Goal: Information Seeking & Learning: Find specific fact

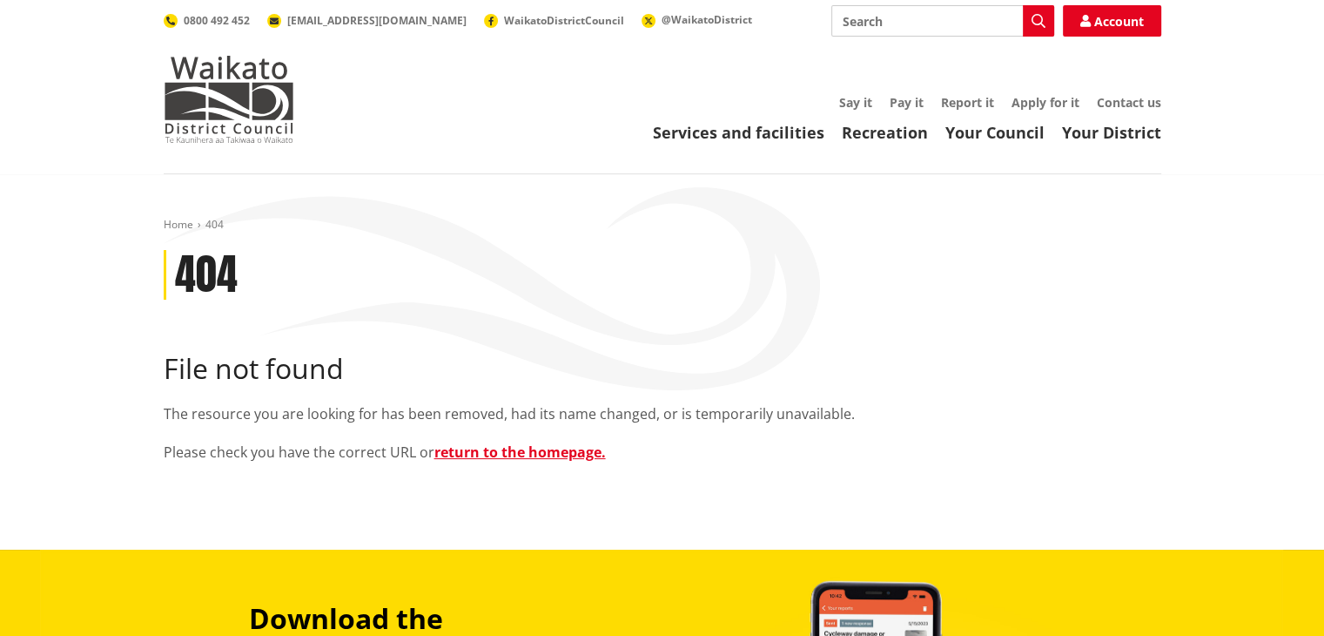
click at [869, 28] on input "Search" at bounding box center [943, 20] width 223 height 31
type input "rates"
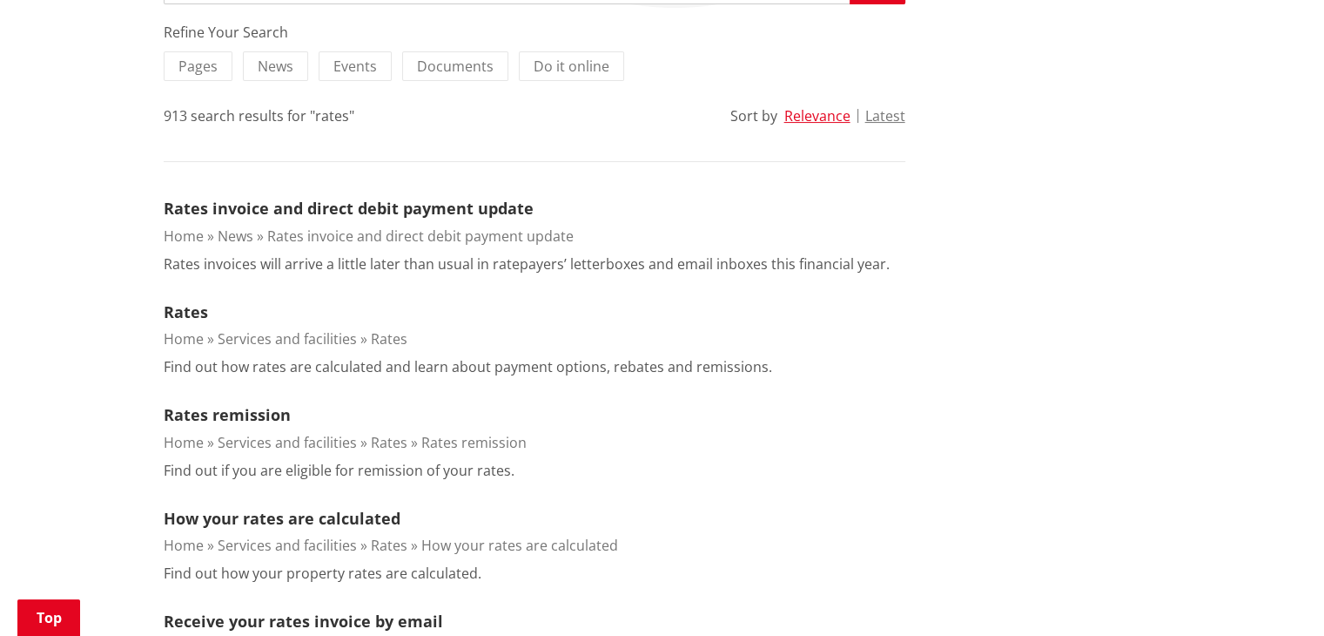
scroll to position [386, 0]
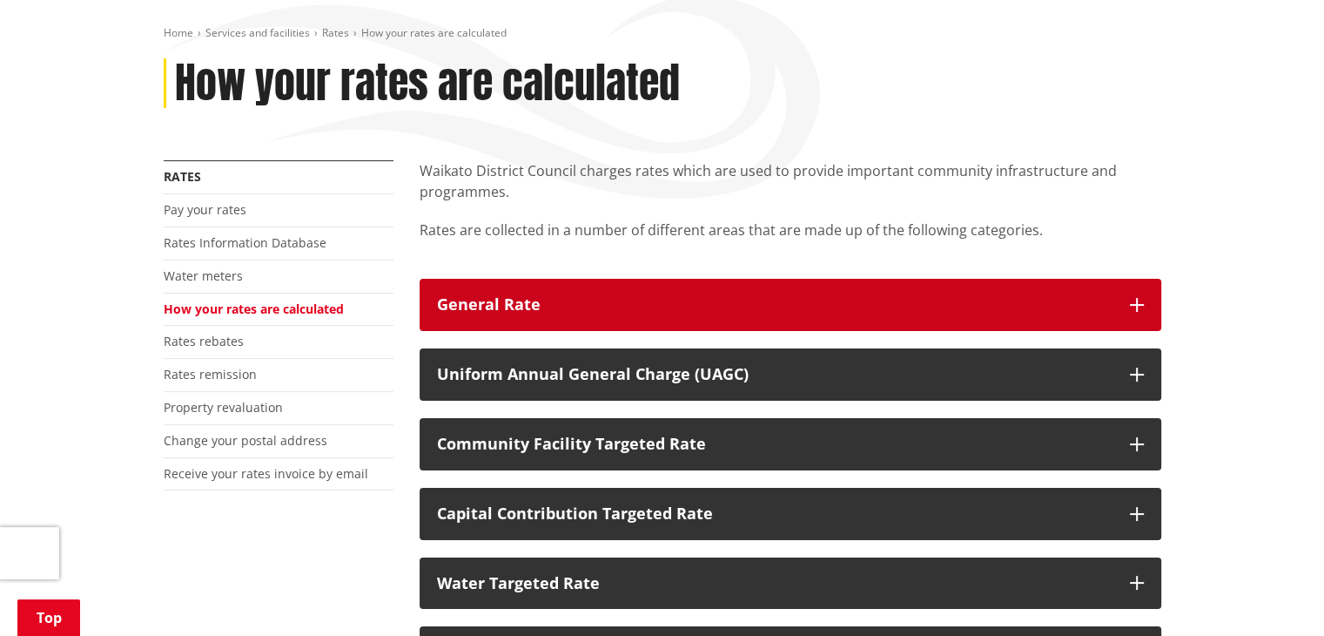
scroll to position [185, 0]
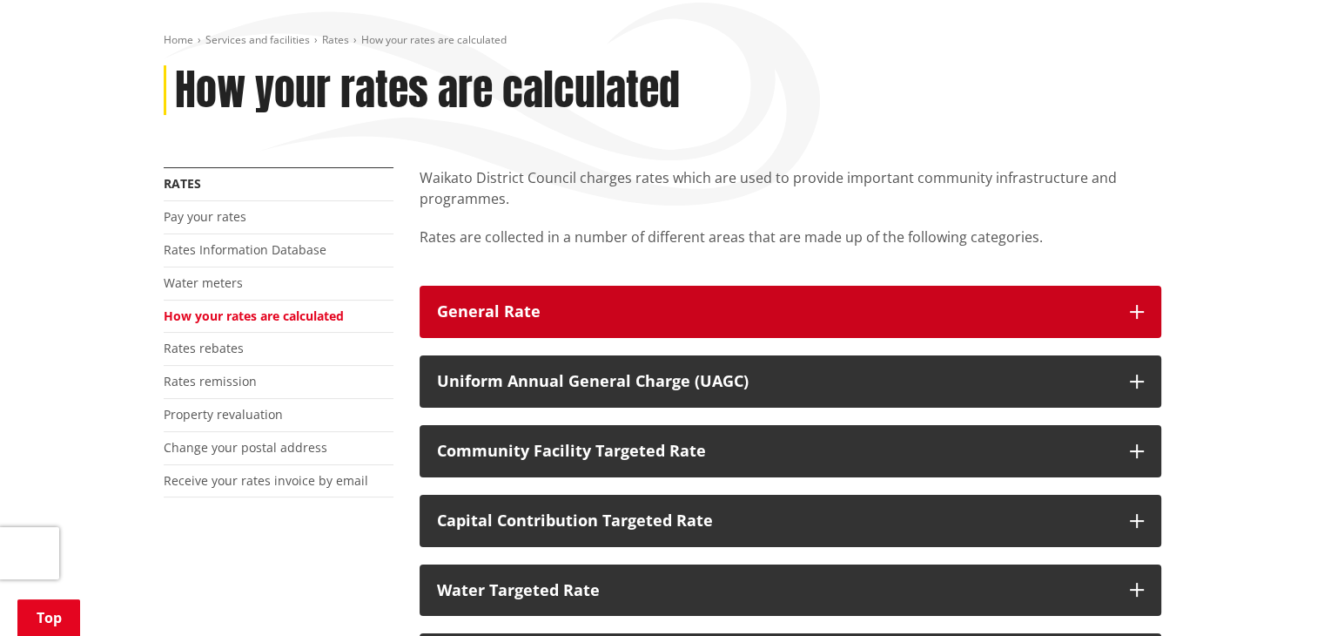
click at [596, 303] on div "General Rate" at bounding box center [775, 311] width 676 height 17
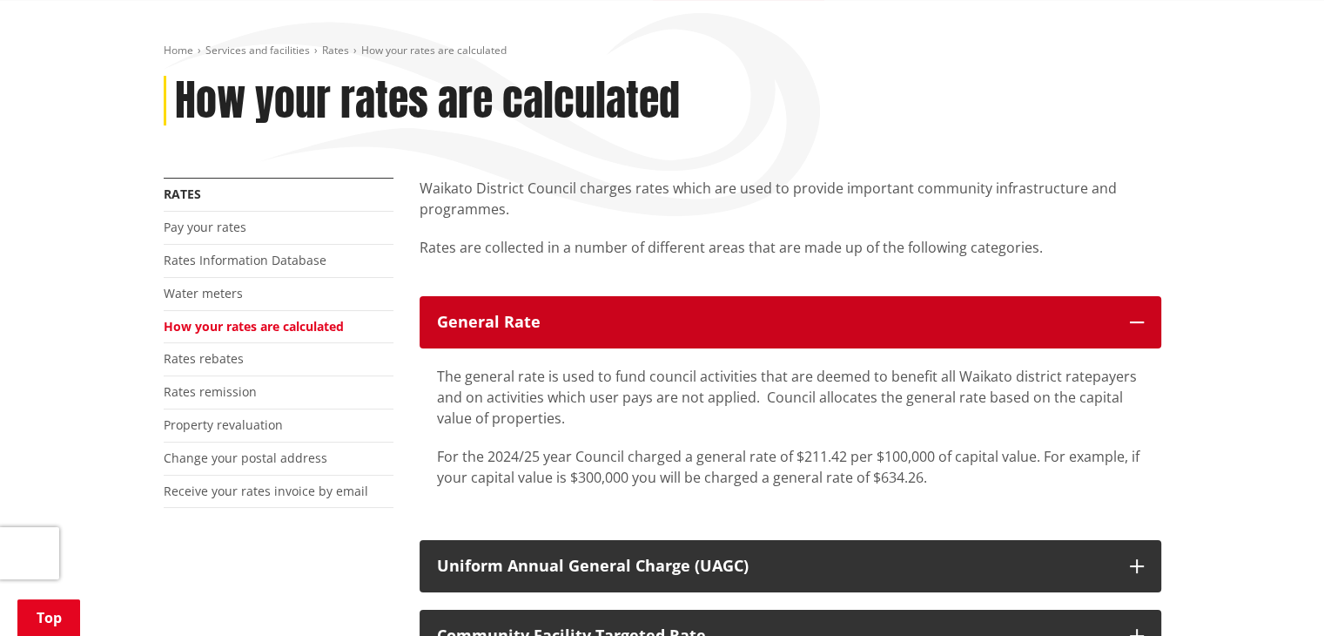
scroll to position [155, 0]
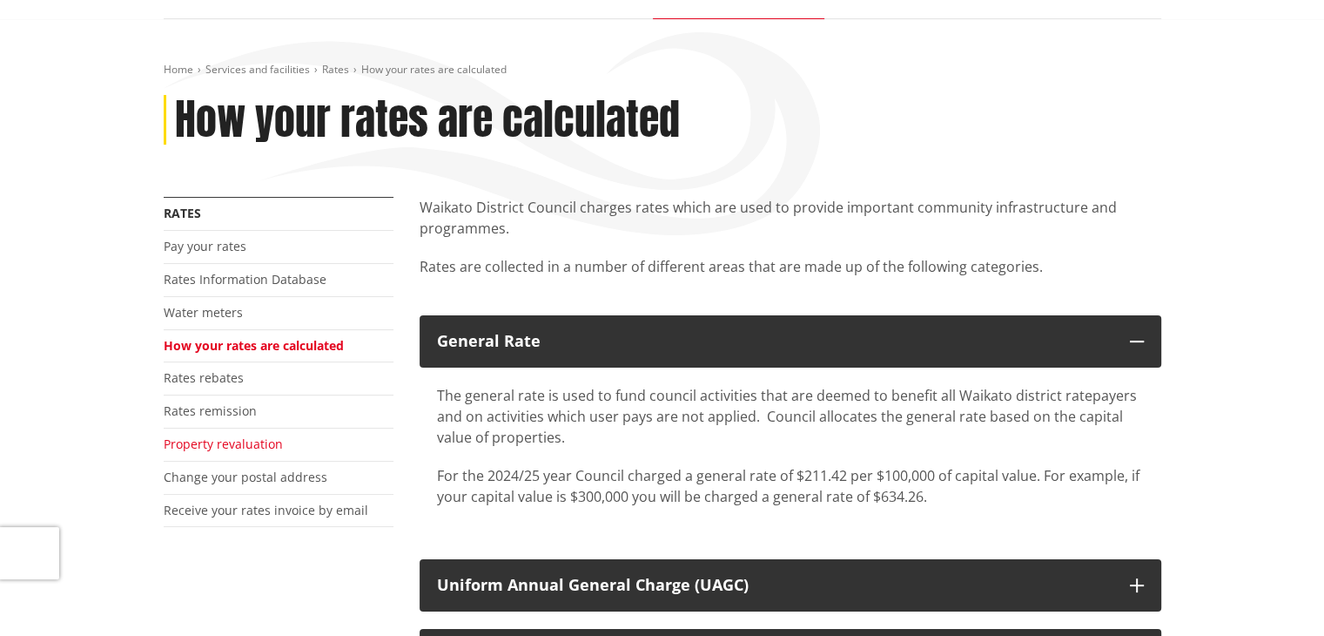
click at [233, 449] on link "Property revaluation" at bounding box center [223, 443] width 119 height 17
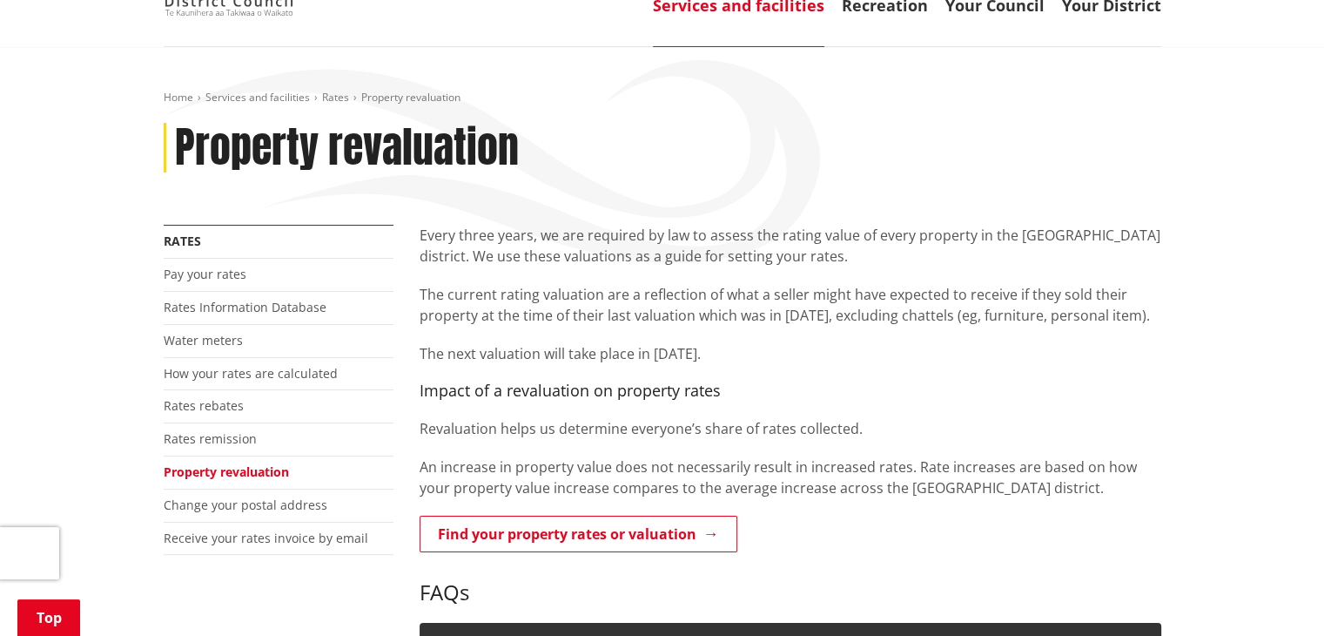
scroll to position [243, 0]
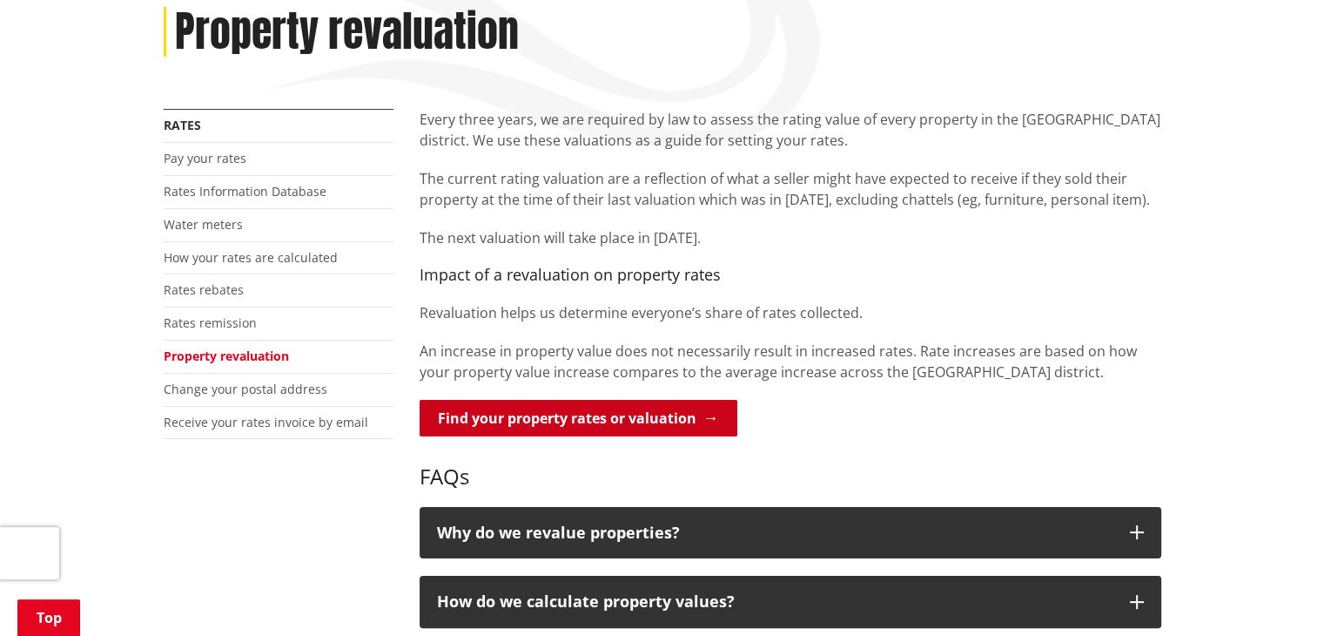
click at [625, 422] on link "Find your property rates or valuation" at bounding box center [579, 418] width 318 height 37
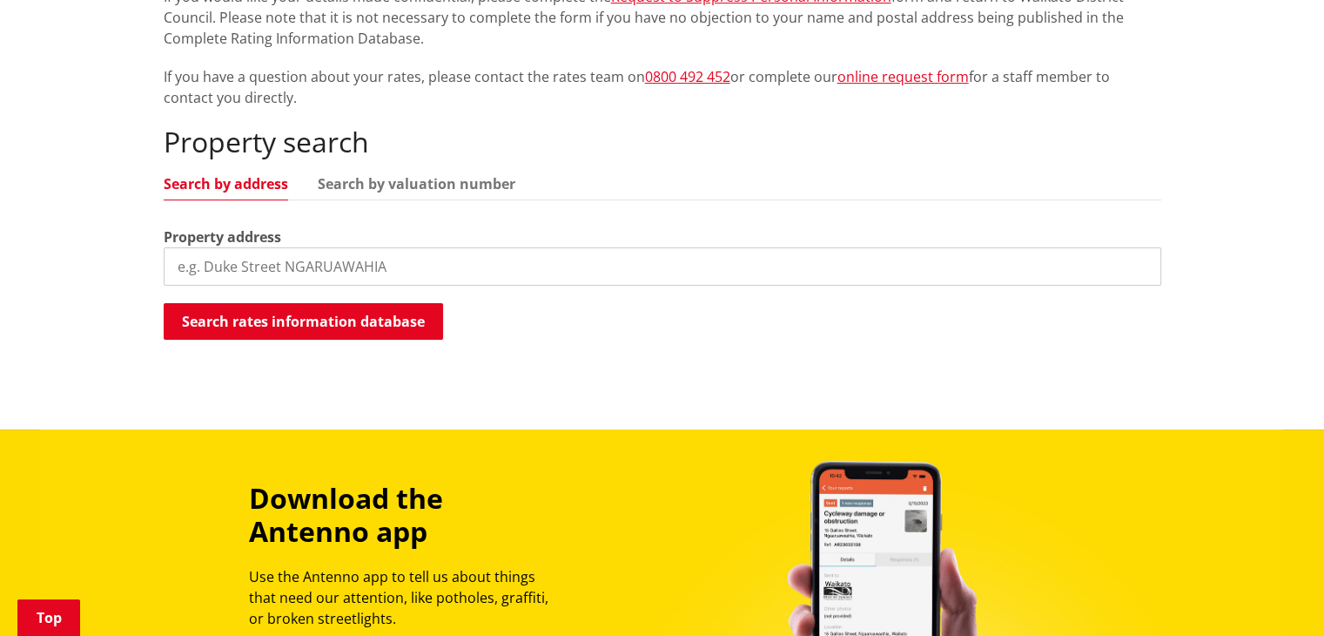
scroll to position [404, 0]
click at [263, 260] on input "search" at bounding box center [663, 266] width 998 height 38
type input "[STREET_ADDRESS]"
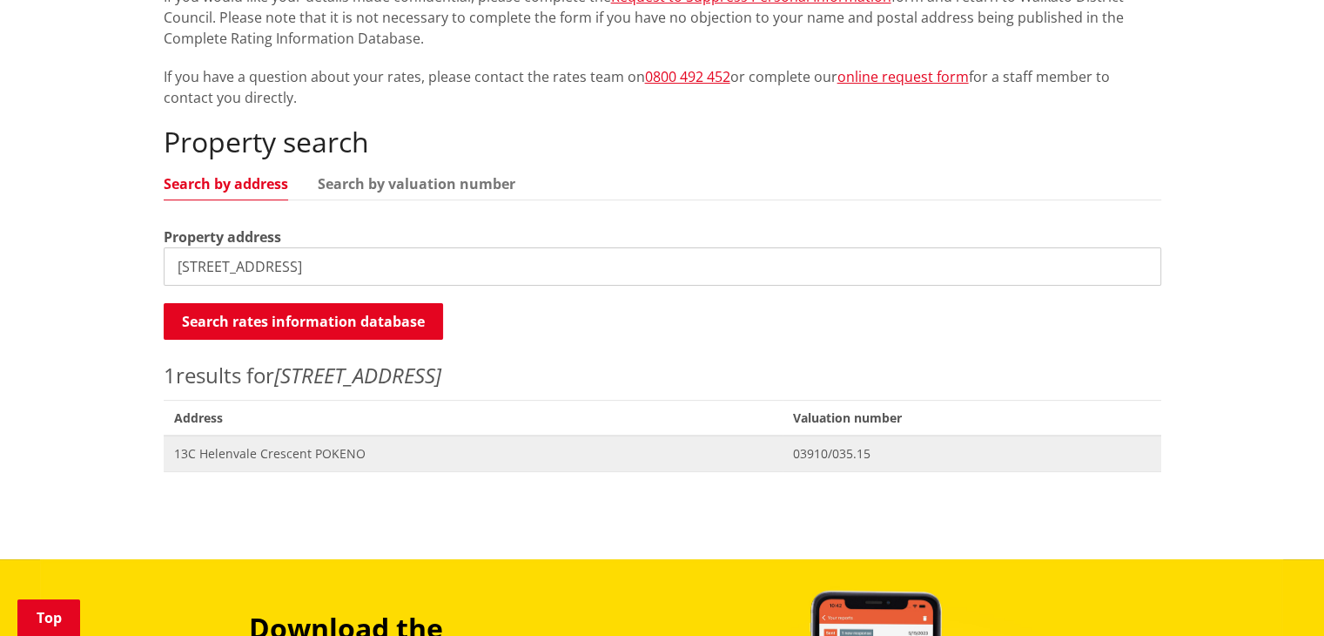
click at [251, 456] on span "13C Helenvale Crescent POKENO" at bounding box center [473, 453] width 599 height 17
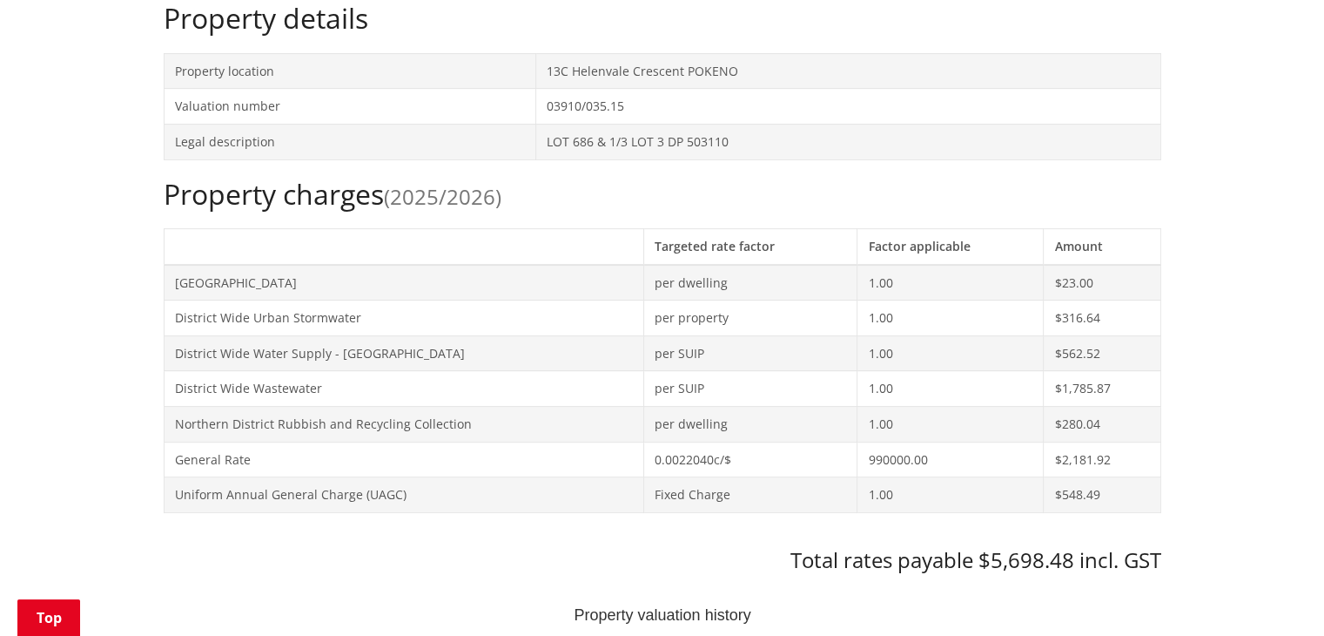
scroll to position [588, 0]
